Goal: Navigation & Orientation: Find specific page/section

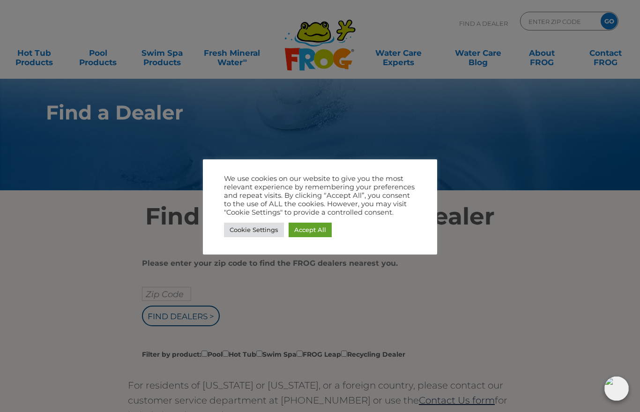
click at [318, 233] on link "Accept All" at bounding box center [310, 230] width 43 height 15
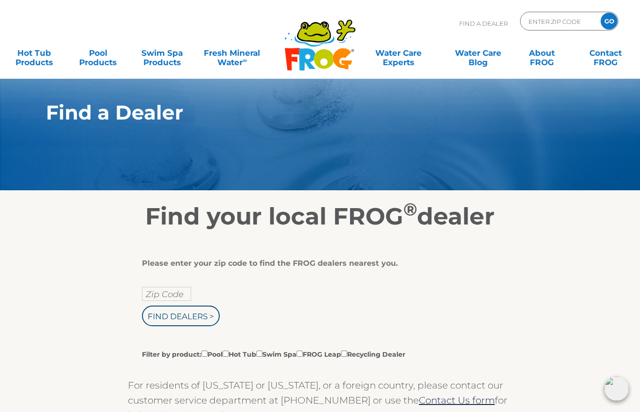
click at [187, 295] on input "Zip Code" at bounding box center [166, 294] width 49 height 14
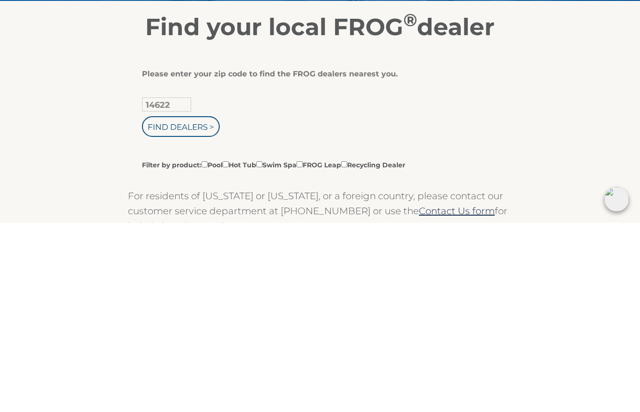
type input "14622"
click at [199, 305] on input "Find Dealers >" at bounding box center [181, 315] width 78 height 21
click at [237, 349] on label "Filter by product: Pool Hot Tub Swim Spa FROG Leap Recycling Dealer" at bounding box center [273, 354] width 263 height 10
click at [208, 350] on input "Filter by product: Pool Hot Tub Swim Spa FROG Leap Recycling Dealer" at bounding box center [204, 353] width 6 height 6
checkbox input "true"
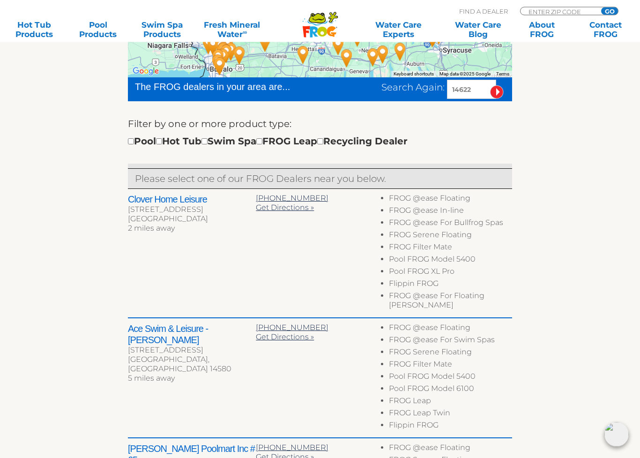
scroll to position [267, 0]
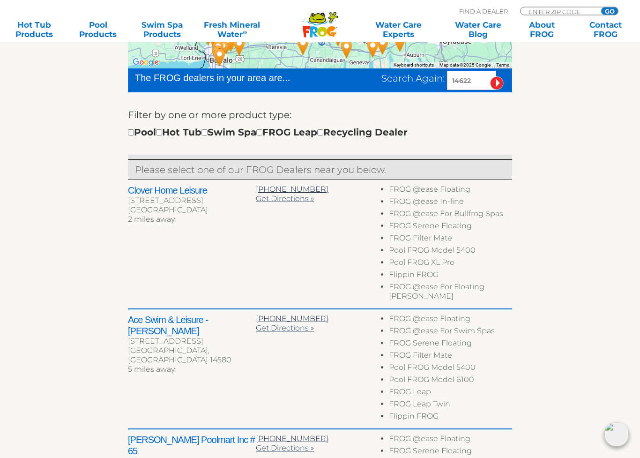
click at [162, 130] on input "checkbox" at bounding box center [159, 133] width 6 height 6
checkbox input "true"
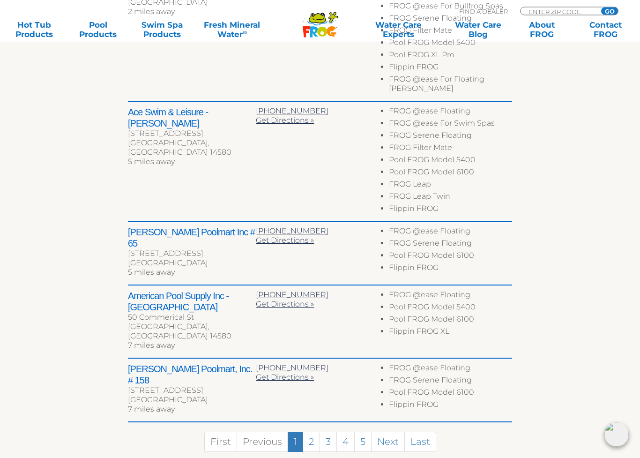
scroll to position [480, 0]
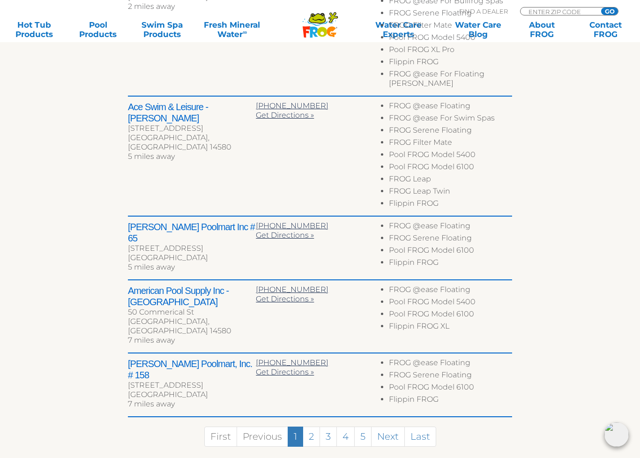
click at [310, 426] on link "2" at bounding box center [311, 436] width 17 height 20
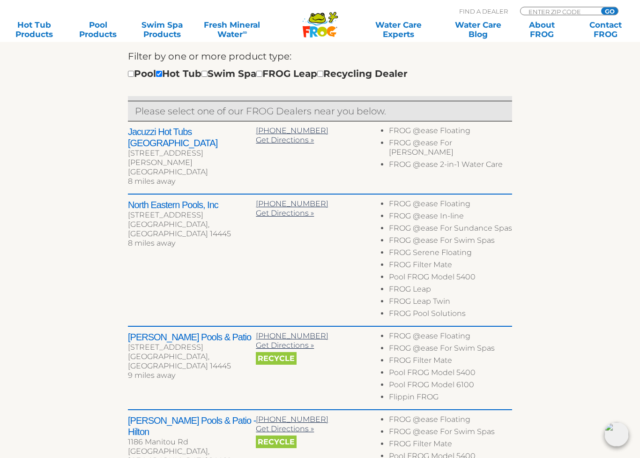
scroll to position [380, 0]
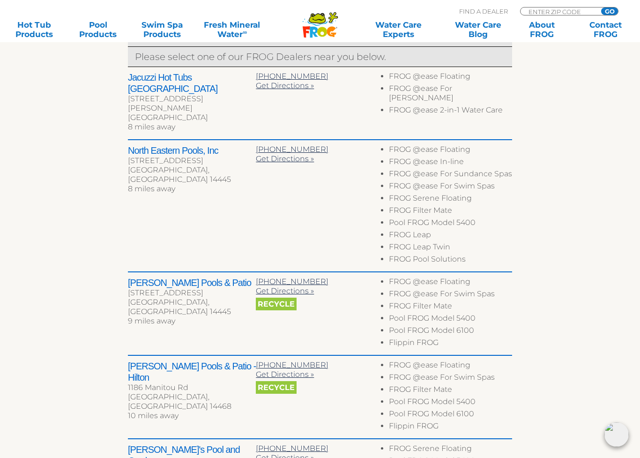
click at [292, 297] on span "Recycle" at bounding box center [276, 303] width 41 height 13
click at [280, 297] on span "Recycle" at bounding box center [276, 303] width 41 height 13
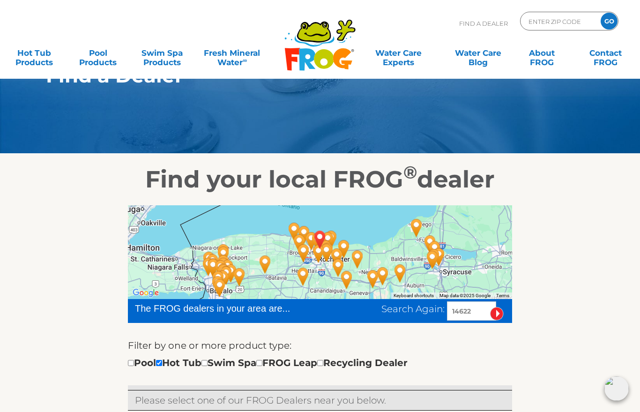
scroll to position [37, 0]
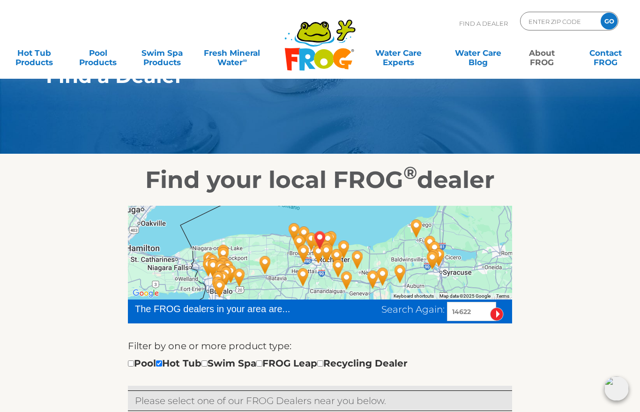
click at [548, 59] on link "About FROG" at bounding box center [542, 53] width 50 height 19
